Goal: Communication & Community: Answer question/provide support

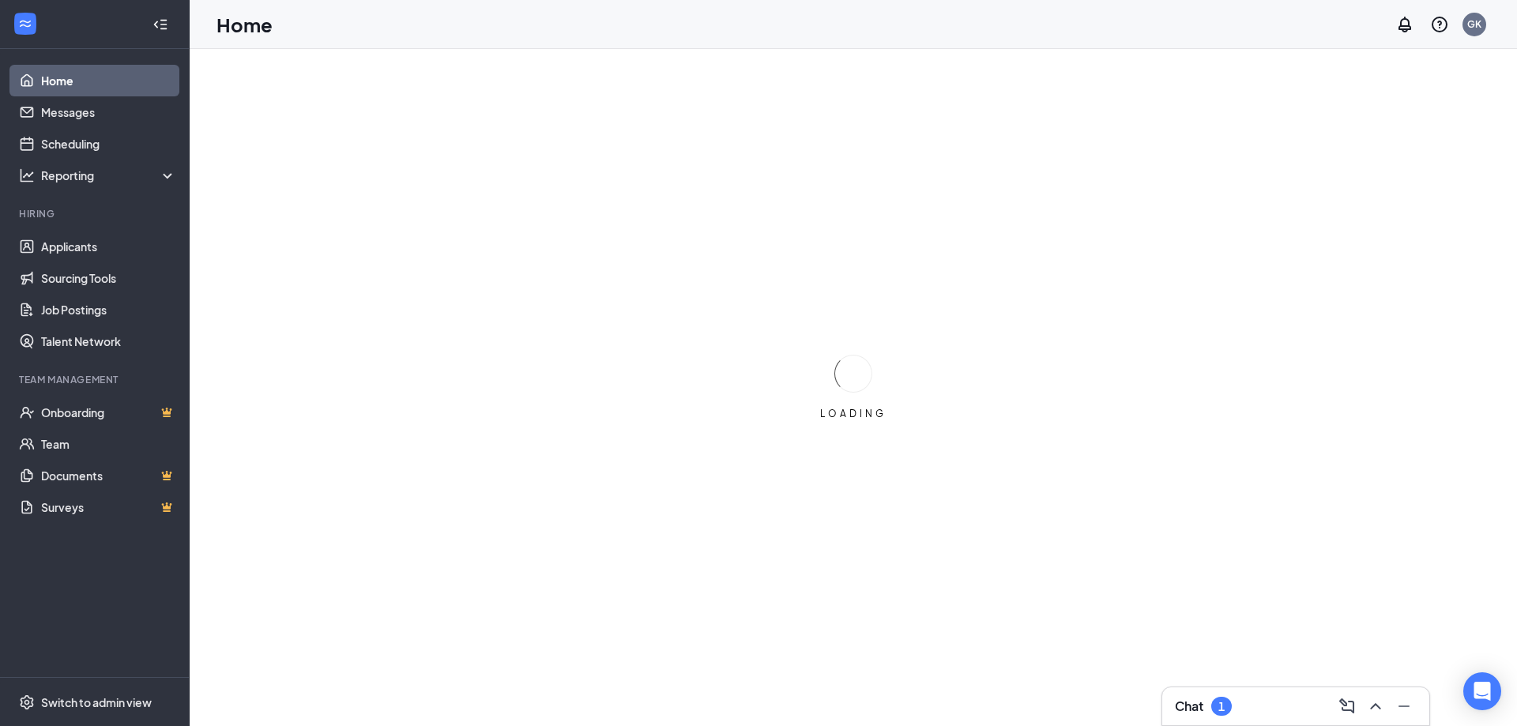
click at [1269, 700] on div "Chat 1" at bounding box center [1296, 706] width 242 height 25
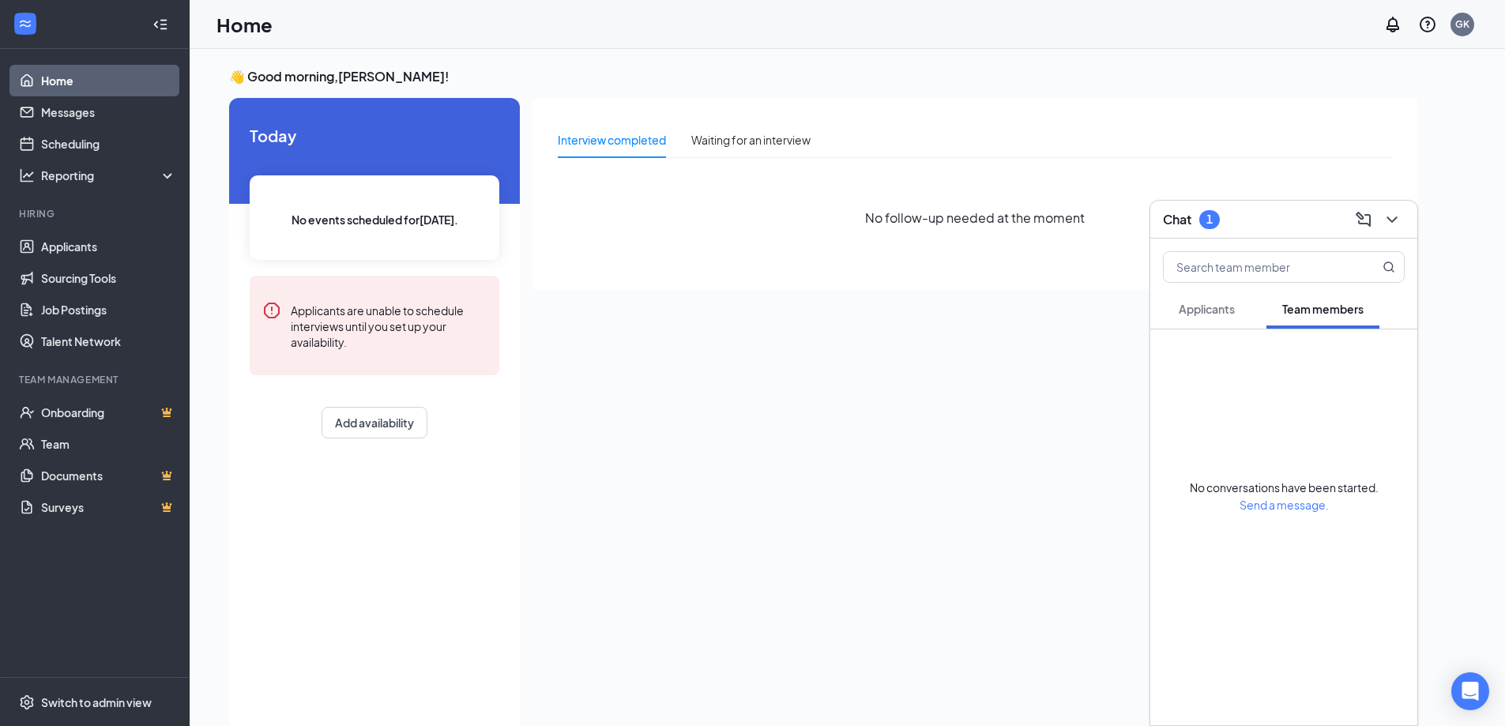
click at [1207, 317] on button "Applicants" at bounding box center [1207, 308] width 88 height 39
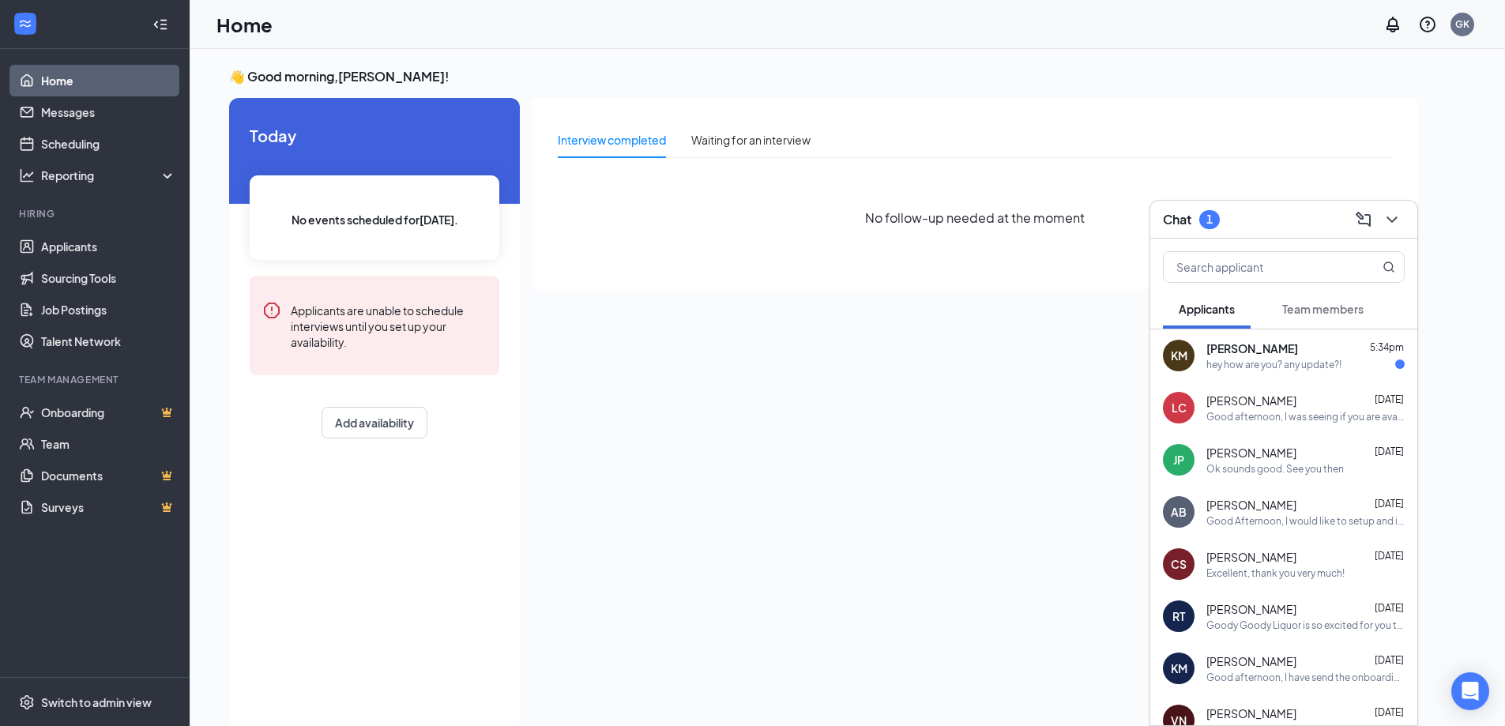
click at [1239, 349] on span "Kenzie Murray" at bounding box center [1252, 348] width 92 height 16
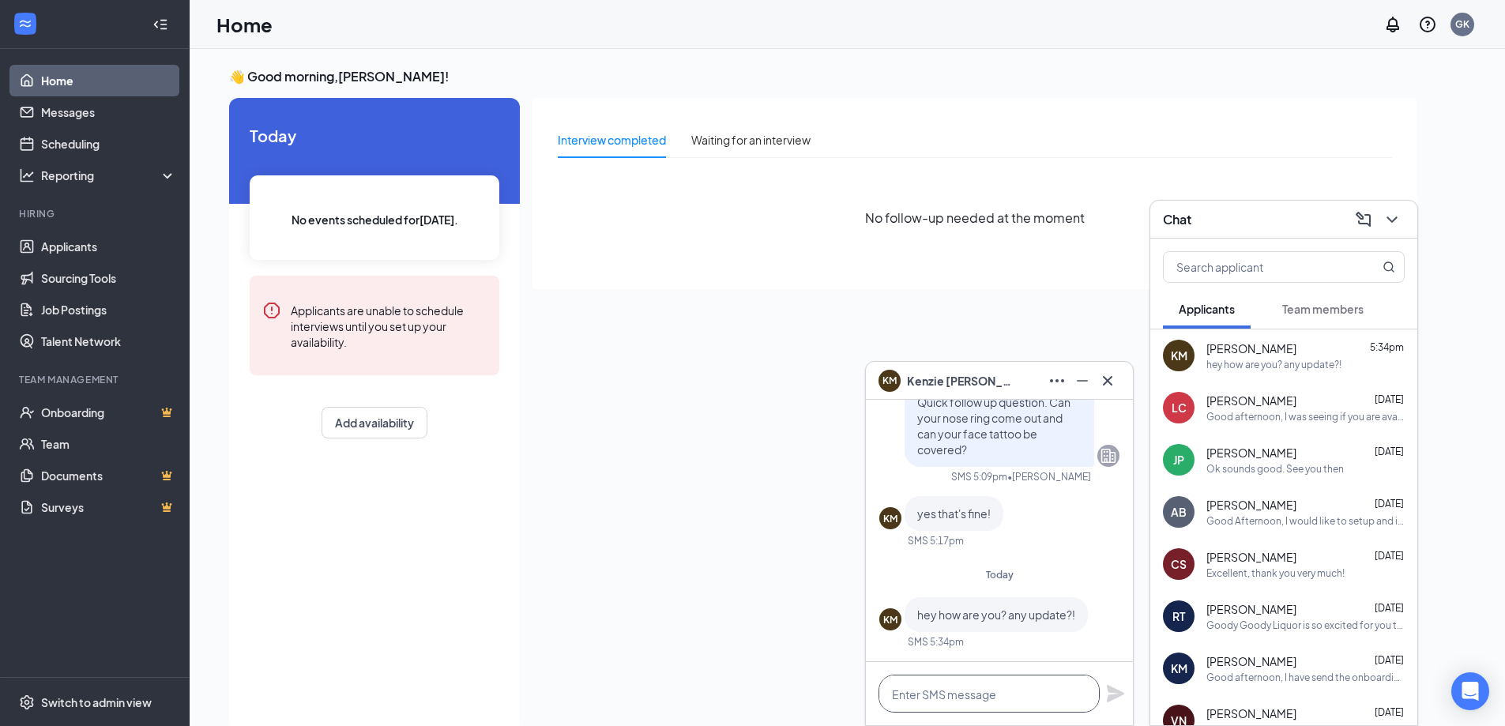
click at [988, 690] on textarea at bounding box center [988, 694] width 221 height 38
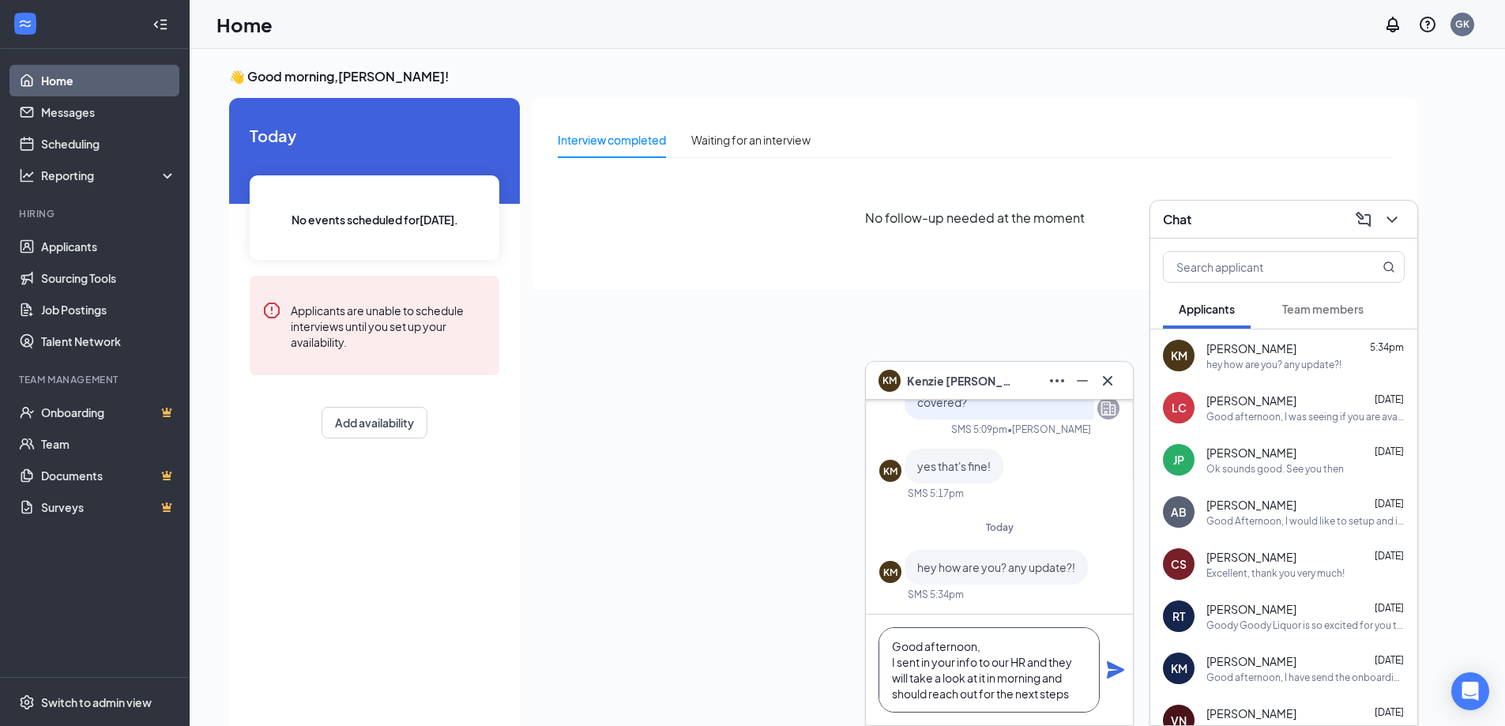
type textarea "Good afternoon, I sent in your info to our HR and they will take a look at it i…"
click at [1116, 673] on icon "Plane" at bounding box center [1115, 669] width 17 height 17
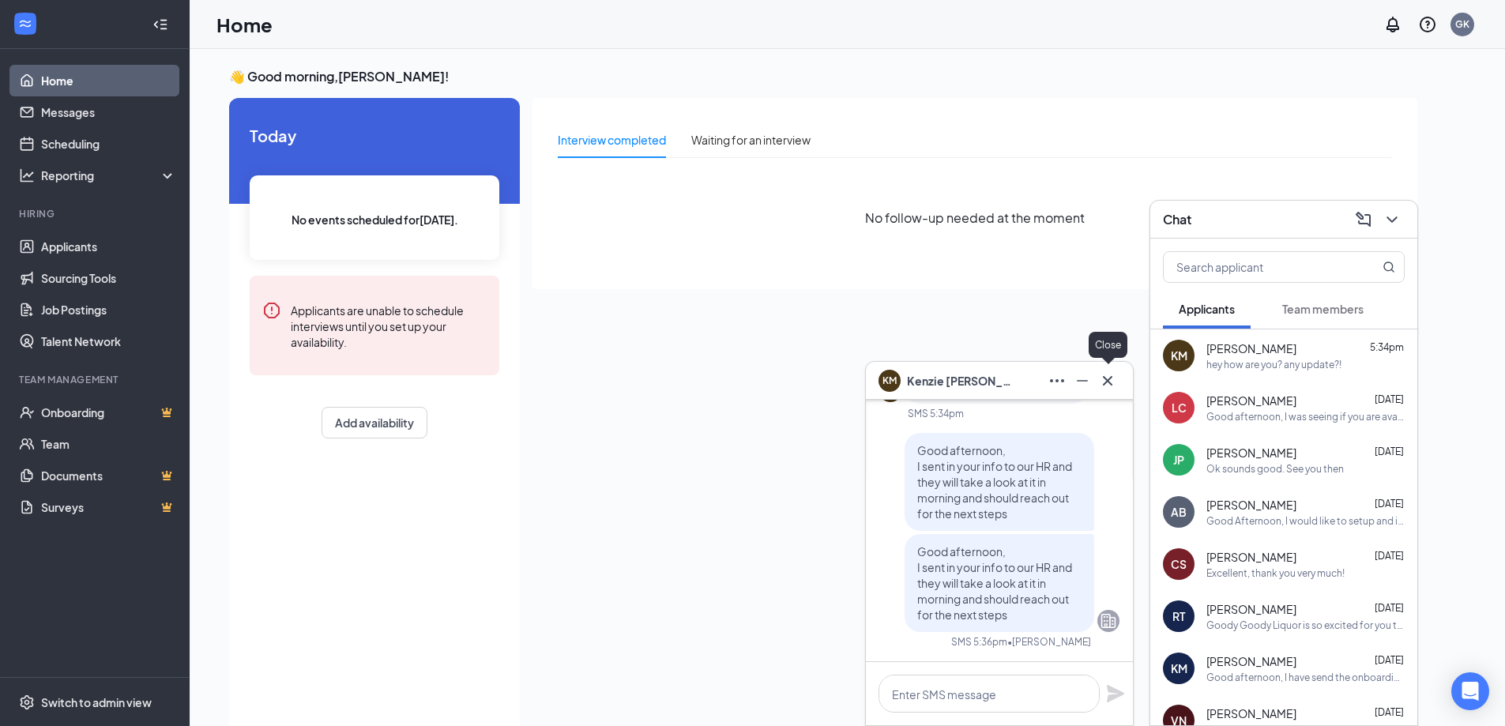
click at [1101, 382] on icon "Cross" at bounding box center [1107, 380] width 19 height 19
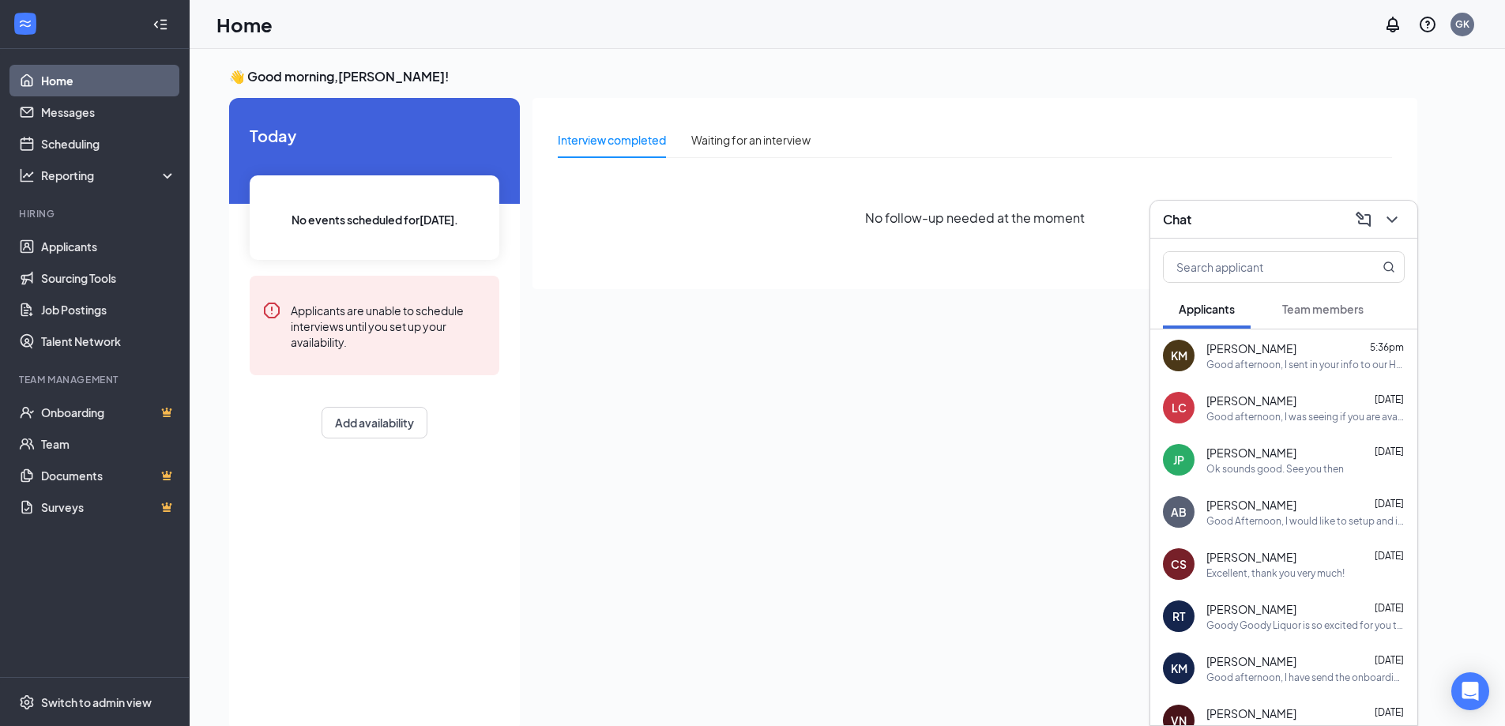
click at [1242, 367] on div "Good afternoon, I sent in your info to our HR and they will take a look at it i…" at bounding box center [1305, 364] width 198 height 13
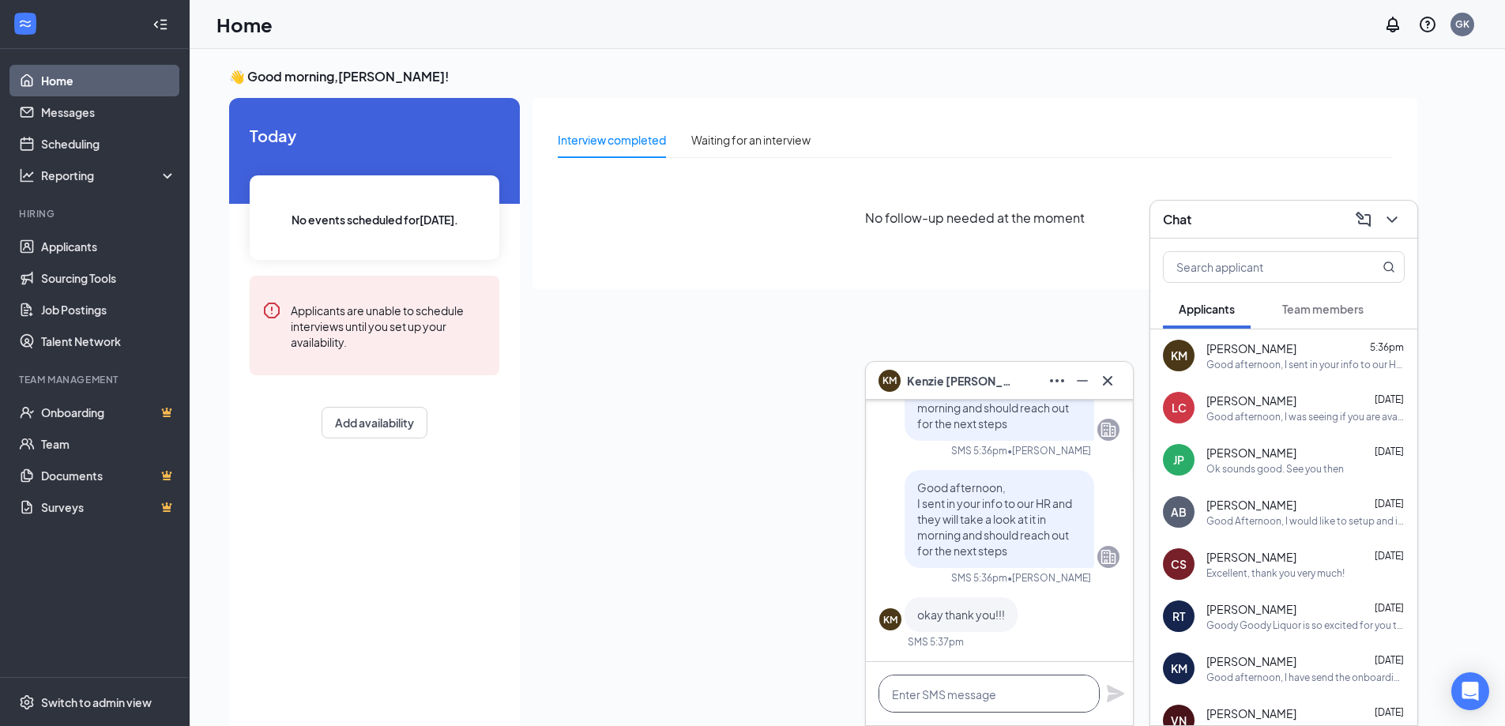
click at [985, 690] on textarea at bounding box center [988, 694] width 221 height 38
click at [1112, 373] on icon "Cross" at bounding box center [1107, 380] width 19 height 19
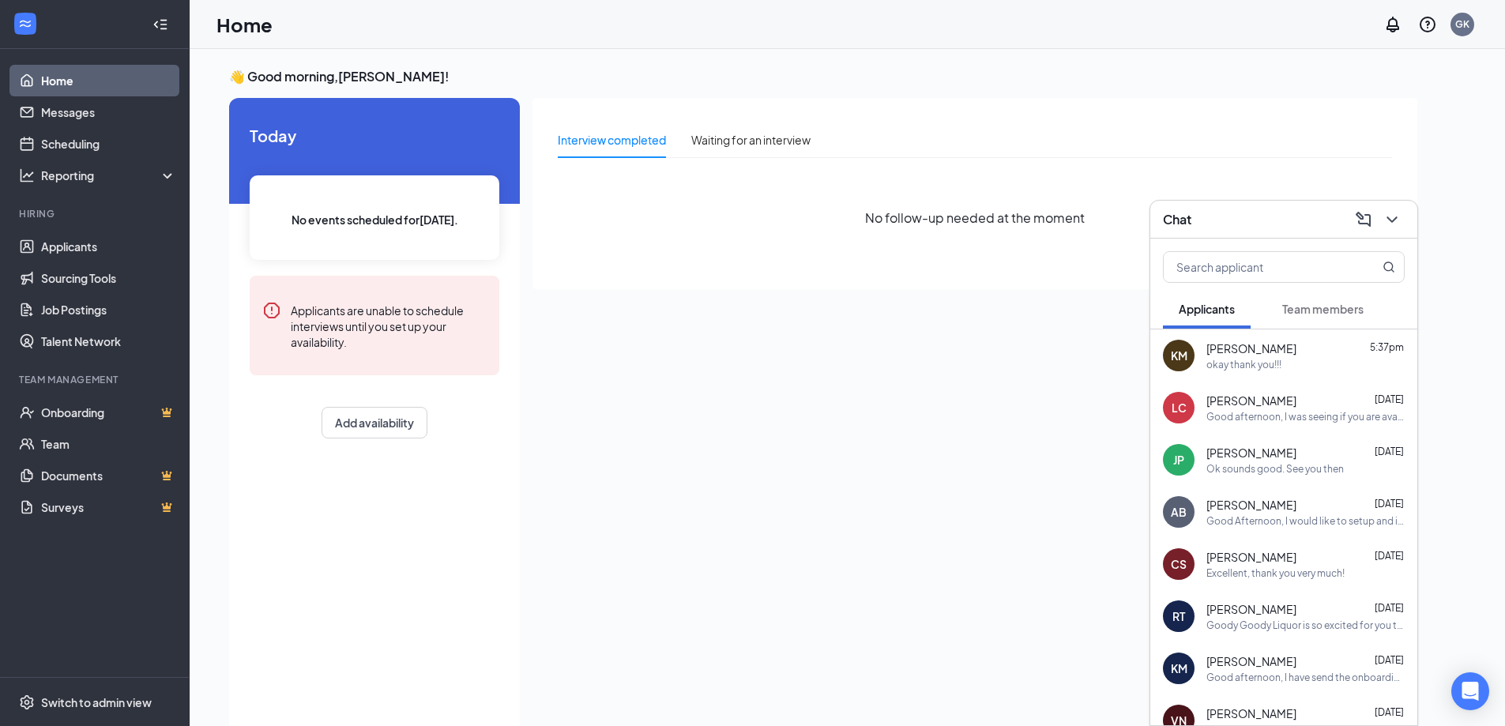
click at [1329, 80] on h3 "👋 Good morning, Grant Kroner !" at bounding box center [823, 76] width 1188 height 17
